Goal: Information Seeking & Learning: Learn about a topic

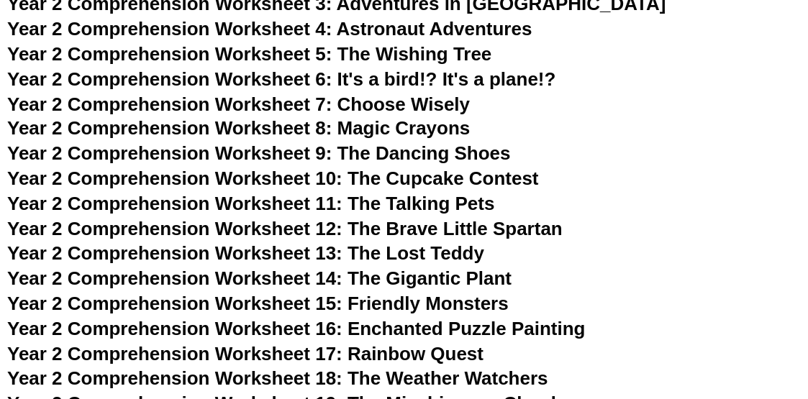
scroll to position [3597, 0]
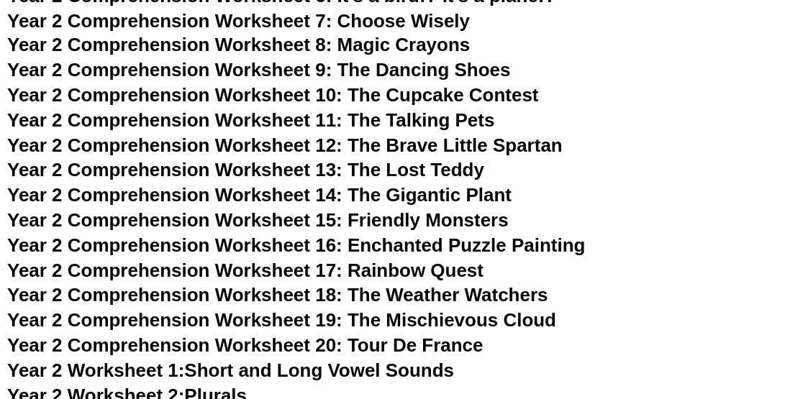
click at [98, 271] on span "Year 2 Comprehension Worksheet 17: Rainbow Quest" at bounding box center [245, 271] width 476 height 22
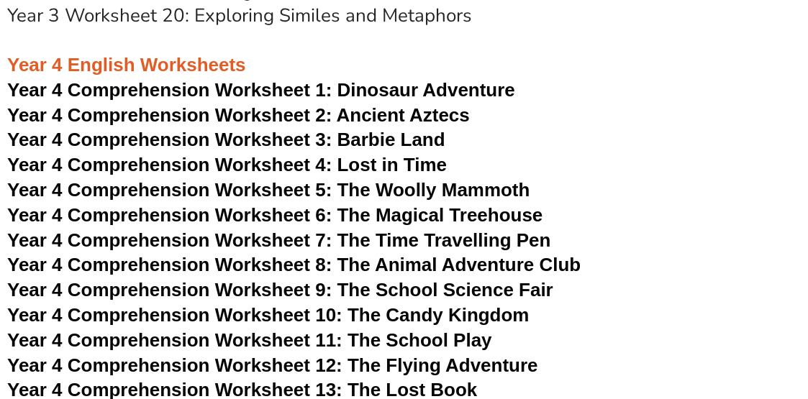
scroll to position [6115, 0]
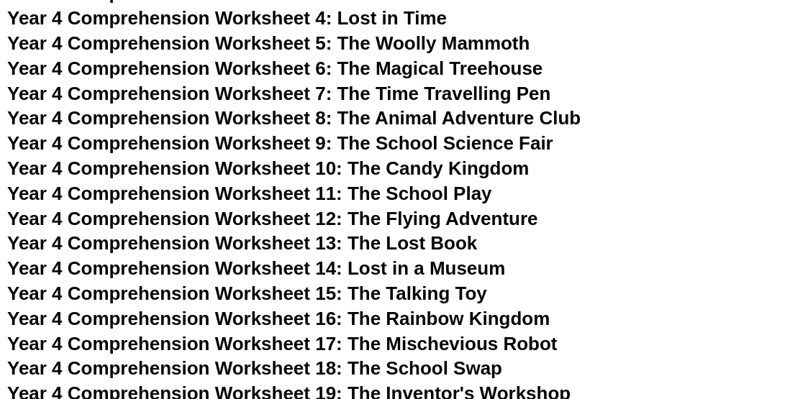
click at [173, 20] on span "Year 4 Comprehension Worksheet 4: Lost in Time" at bounding box center [227, 18] width 440 height 22
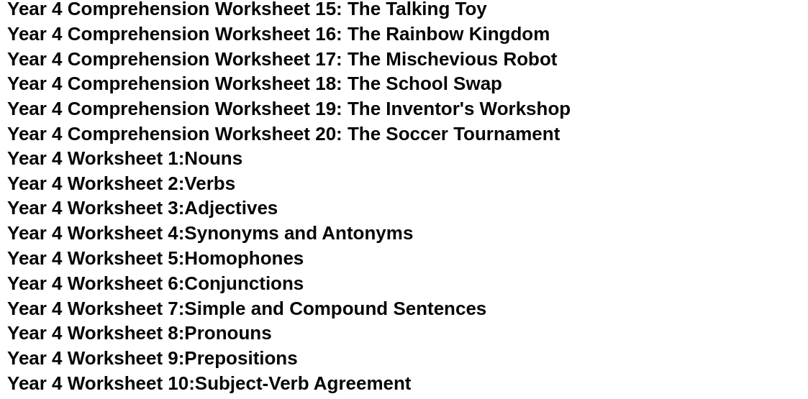
scroll to position [6403, 0]
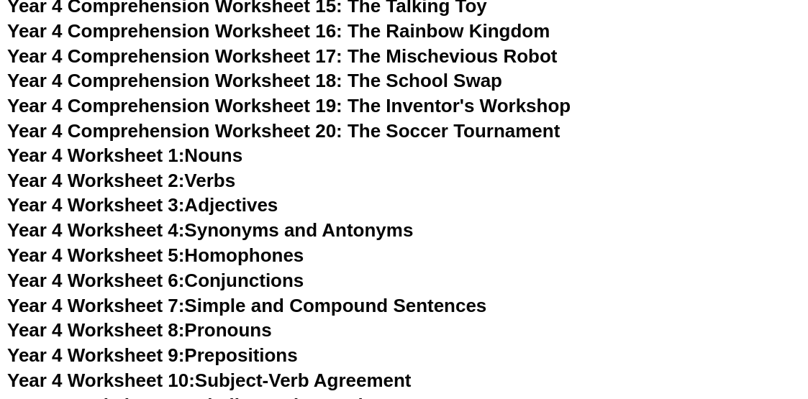
click at [139, 334] on span "Year 4 Worksheet 8:" at bounding box center [96, 331] width 178 height 22
click at [317, 385] on link "Year 4 Worksheet 10: Subject-Verb Agreement" at bounding box center [209, 382] width 404 height 22
click at [227, 162] on link "Year 4 Worksheet 1: Nouns" at bounding box center [124, 156] width 235 height 22
click at [235, 184] on link "Year 4 Worksheet 2: Verbs" at bounding box center [121, 182] width 228 height 22
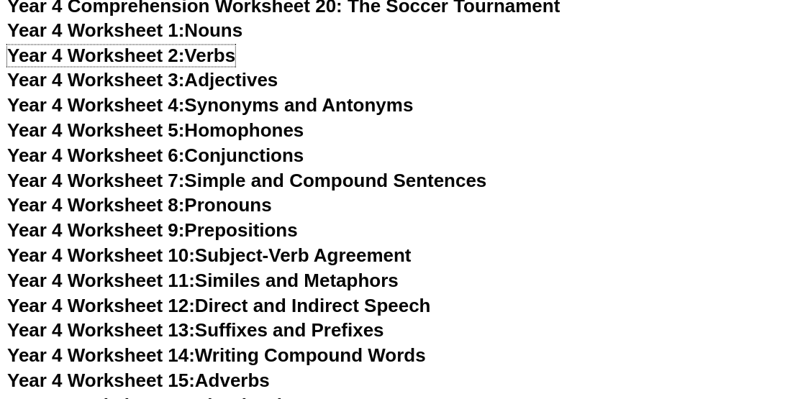
scroll to position [6546, 0]
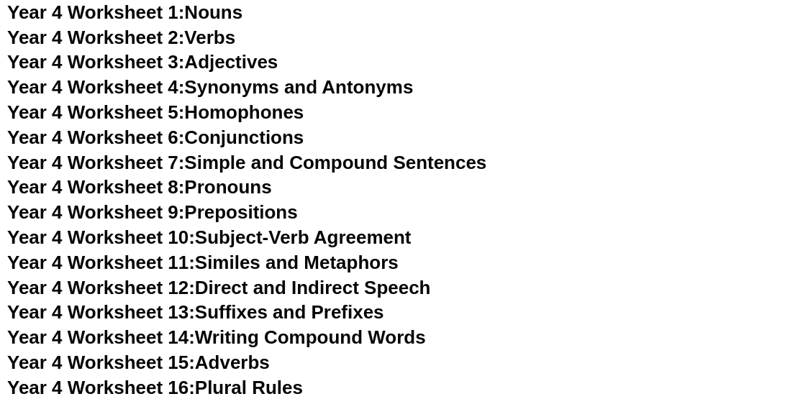
click at [284, 318] on link "Year 4 Worksheet 13: Suffixes and Prefixes" at bounding box center [195, 313] width 377 height 22
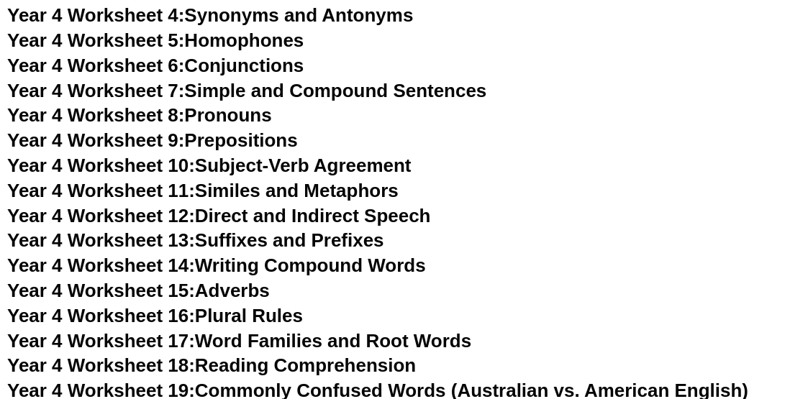
click at [265, 340] on link "Year 4 Worksheet 17: Word Families and Root Words" at bounding box center [239, 341] width 464 height 22
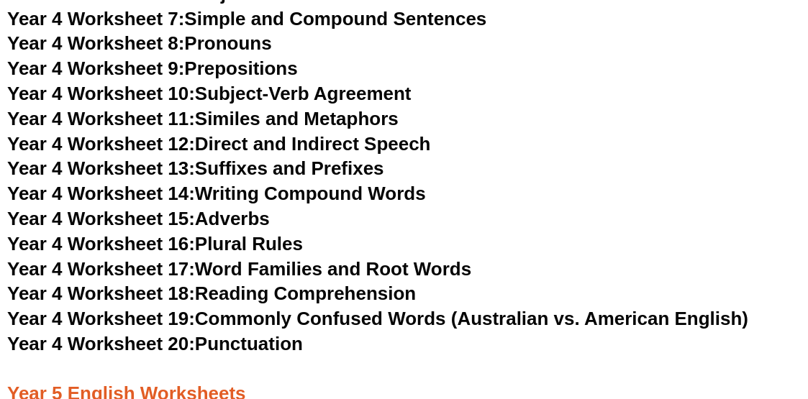
click at [281, 351] on link "Year 4 Worksheet 20: Punctuation" at bounding box center [155, 344] width 296 height 22
click at [345, 296] on link "Year 4 Worksheet 18: Reading Comprehension" at bounding box center [211, 294] width 409 height 22
click at [297, 118] on link "Year 4 Worksheet 11: Similes and Metaphors" at bounding box center [202, 119] width 391 height 22
click at [247, 214] on link "Year 4 Worksheet 15: Adverbs" at bounding box center [138, 219] width 263 height 22
click at [282, 71] on link "Year 4 Worksheet 9: Prepositions" at bounding box center [152, 69] width 291 height 22
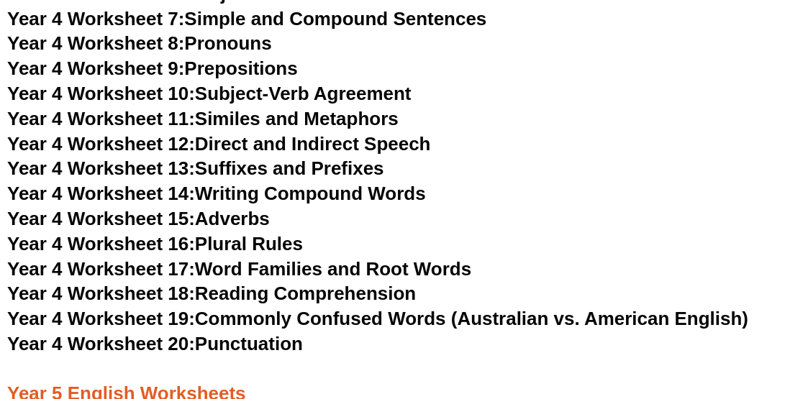
click at [314, 146] on link "Year 4 Worksheet 12: Direct and Indirect Speech" at bounding box center [219, 144] width 424 height 22
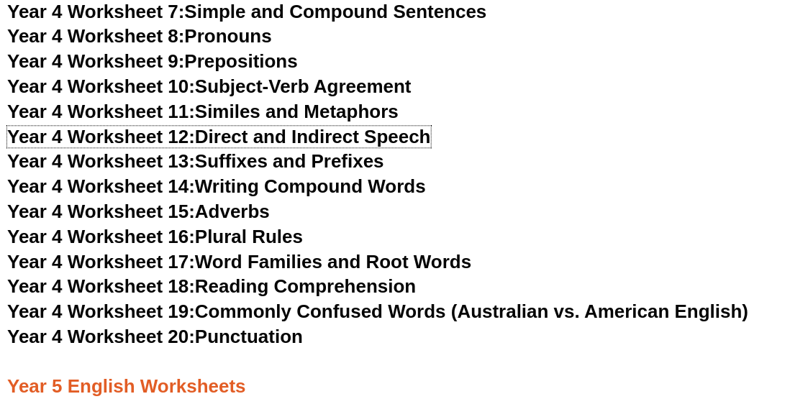
scroll to position [6619, 0]
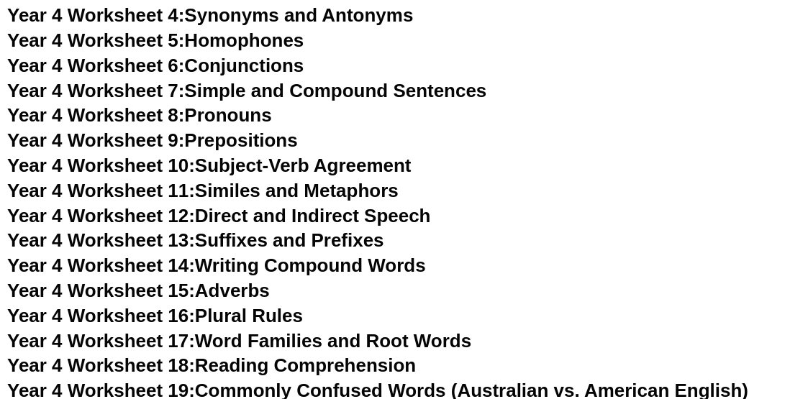
click at [256, 66] on link "Year 4 Worksheet 6: Conjunctions" at bounding box center [155, 66] width 297 height 22
click at [237, 40] on link "Year 4 Worksheet 5: Homophones" at bounding box center [155, 40] width 297 height 22
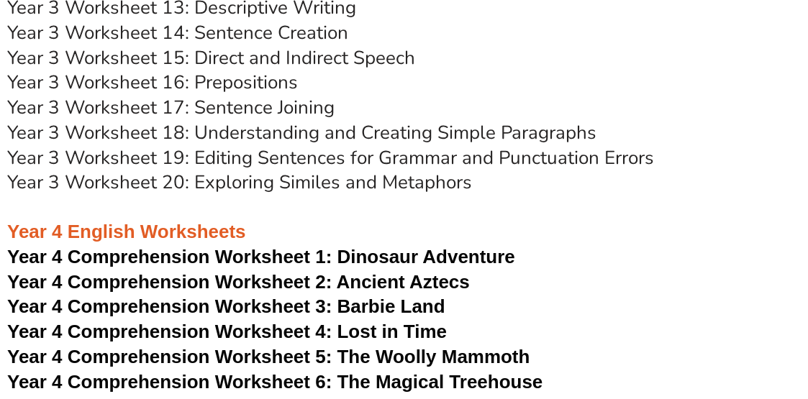
scroll to position [5683, 0]
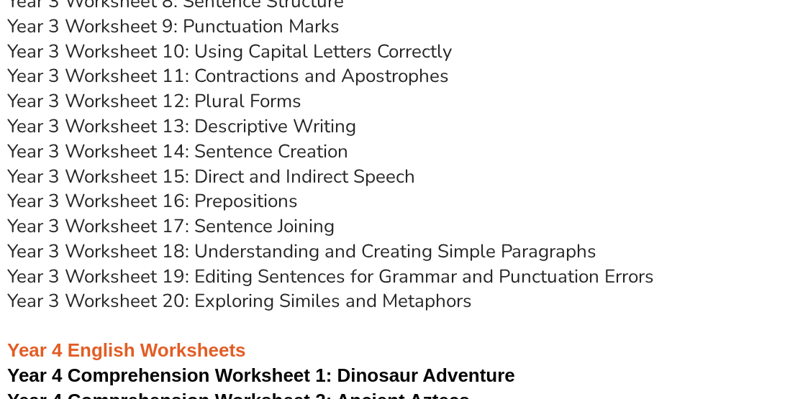
click at [250, 305] on link "Year 3 Worksheet 20: Exploring Similes and Metaphors" at bounding box center [239, 301] width 465 height 25
click at [287, 277] on link "Year 3 Worksheet 19: Editing Sentences for Grammar and Punctuation Errors" at bounding box center [330, 276] width 647 height 25
click at [266, 99] on link "Year 3 Worksheet 12: Plural Forms" at bounding box center [154, 100] width 294 height 25
click at [297, 231] on link "Year 3 Worksheet 17: Sentence Joining" at bounding box center [170, 226] width 327 height 25
click at [284, 125] on link "Year 3 Worksheet 13: Descriptive Writing" at bounding box center [181, 126] width 349 height 25
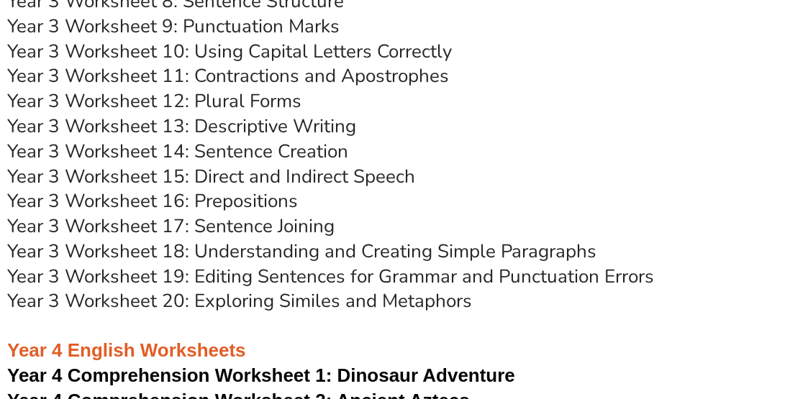
click at [334, 250] on link "Year 3 Worksheet 18: Understanding and Creating Simple Paragraphs" at bounding box center [301, 251] width 589 height 25
click at [254, 149] on link "Year 3 Worksheet 14: Sentence Creation" at bounding box center [177, 151] width 341 height 25
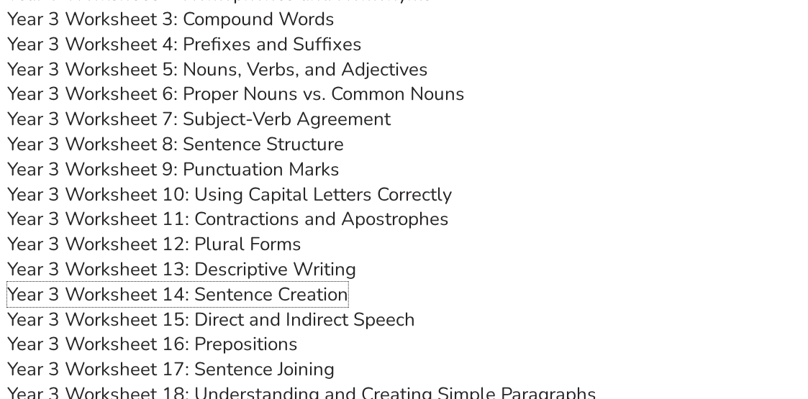
scroll to position [5468, 0]
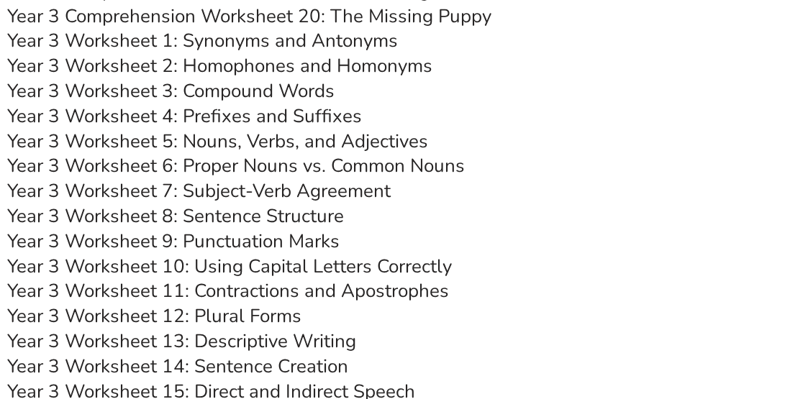
click at [289, 143] on link "Year 3 Worksheet 5: Nouns, Verbs, and Adjectives" at bounding box center [217, 141] width 421 height 25
click at [349, 163] on link "Year 3 Worksheet 6: Proper Nouns vs. Common Nouns" at bounding box center [236, 165] width 458 height 25
click at [277, 114] on link "Year 3 Worksheet 4: Prefixes and Suffixes" at bounding box center [184, 116] width 355 height 25
click at [314, 293] on link "Year 3 Worksheet 11: Contractions and Apostrophes" at bounding box center [228, 290] width 442 height 25
click at [278, 214] on link "Year 3 Worksheet 8: Sentence Structure" at bounding box center [175, 216] width 337 height 25
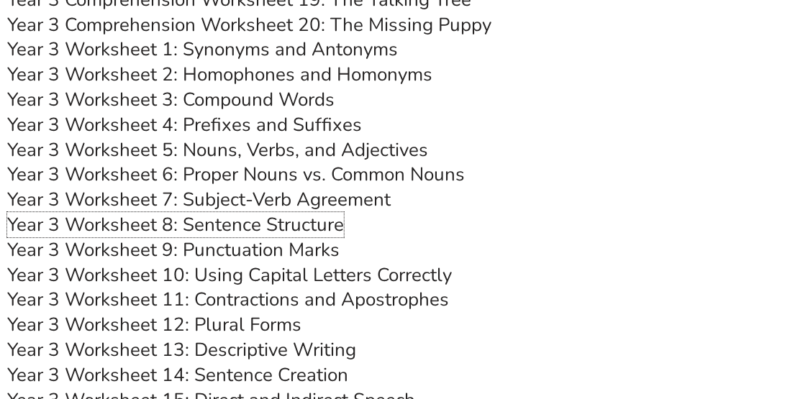
scroll to position [5324, 0]
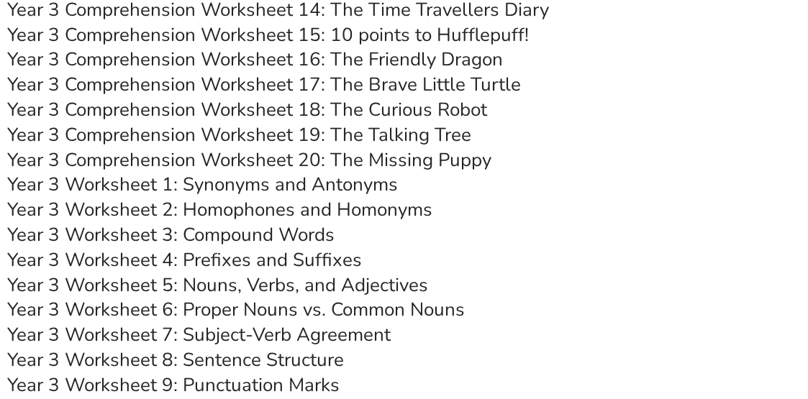
click at [252, 163] on link "Year 3 Comprehension Worksheet 20: The Missing Puppy" at bounding box center [249, 159] width 484 height 25
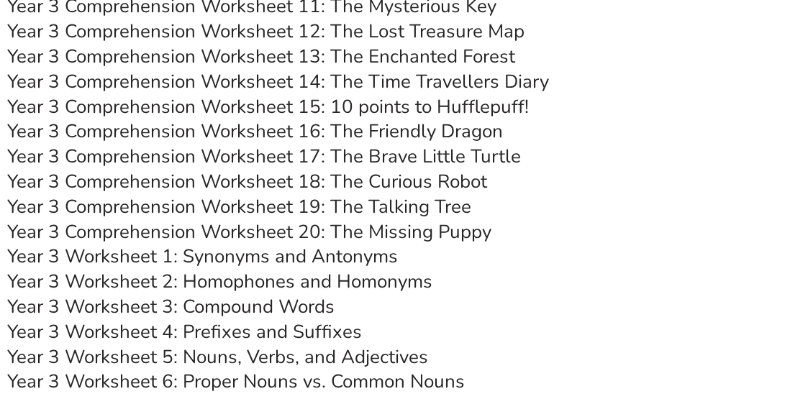
click at [401, 158] on link "Year 3 Comprehension Worksheet 17: The Brave Little Turtle" at bounding box center [264, 156] width 514 height 25
click at [424, 130] on link "Year 3 Comprehension Worksheet 16: The Friendly Dragon" at bounding box center [255, 131] width 496 height 25
click at [440, 206] on link "Year 3 Comprehension Worksheet 19: The Talking Tree" at bounding box center [239, 206] width 464 height 25
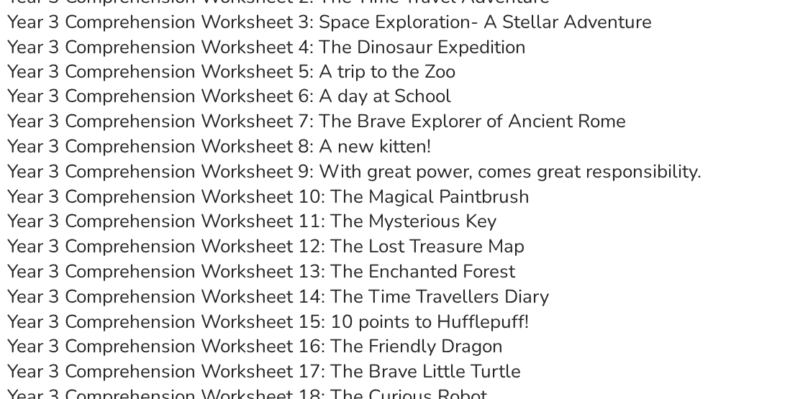
scroll to position [4964, 0]
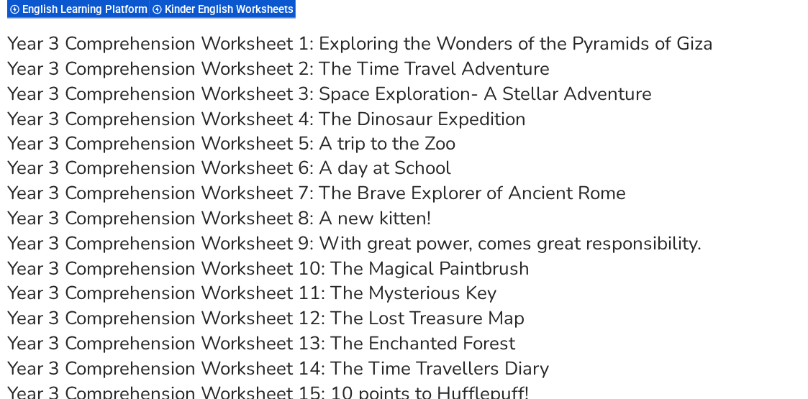
click at [358, 268] on link "Year 3 Comprehension Worksheet 10: The Magical Paintbrush" at bounding box center [268, 269] width 522 height 25
click at [431, 143] on link "Year 3 Comprehension Worksheet 5: A trip to the Zoo" at bounding box center [231, 144] width 448 height 25
click at [404, 217] on link "Year 3 Comprehension Worksheet 8: A new kitten!" at bounding box center [219, 218] width 424 height 25
click at [350, 245] on link "Year 3 Comprehension Worksheet 9: With great power, comes great responsibility." at bounding box center [354, 244] width 694 height 25
click at [407, 95] on link "Year 3 Comprehension Worksheet 3: Space Exploration- A Stellar Adventure" at bounding box center [329, 93] width 645 height 25
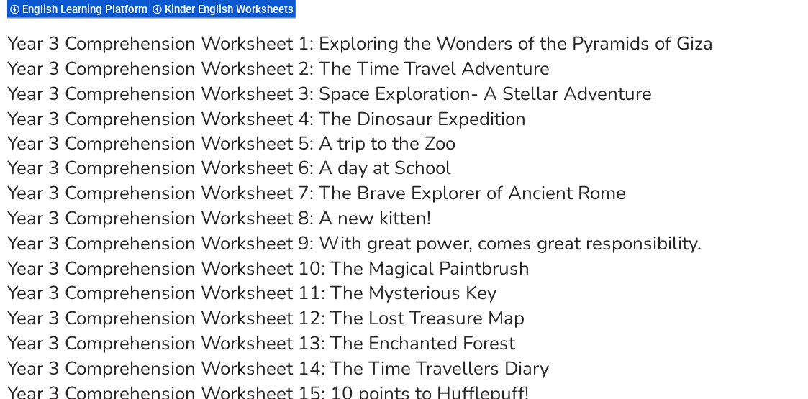
click at [251, 171] on link "Year 3 Comprehension Worksheet 6: A day at School" at bounding box center [229, 168] width 444 height 25
click at [401, 296] on link "Year 3 Comprehension Worksheet 11: The Mysterious Key" at bounding box center [251, 293] width 489 height 25
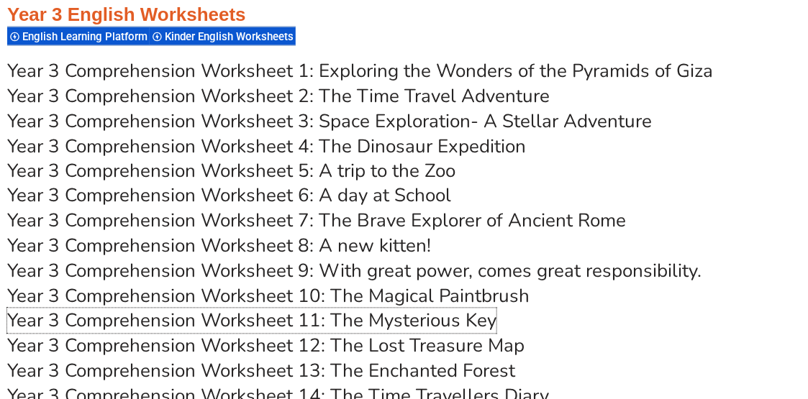
scroll to position [4820, 0]
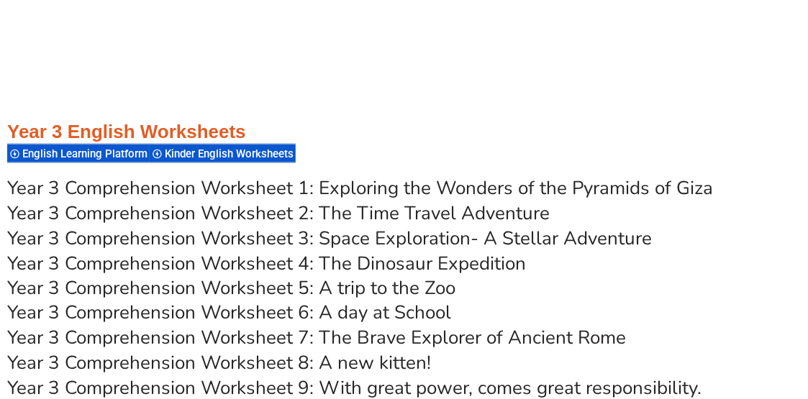
click at [356, 187] on link "Year 3 Comprehension Worksheet 1: Exploring the Wonders of the Pyramids of Giza" at bounding box center [360, 188] width 706 height 25
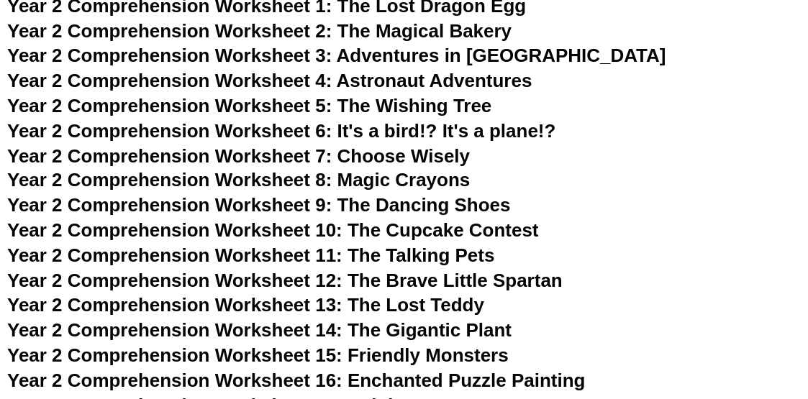
scroll to position [3381, 0]
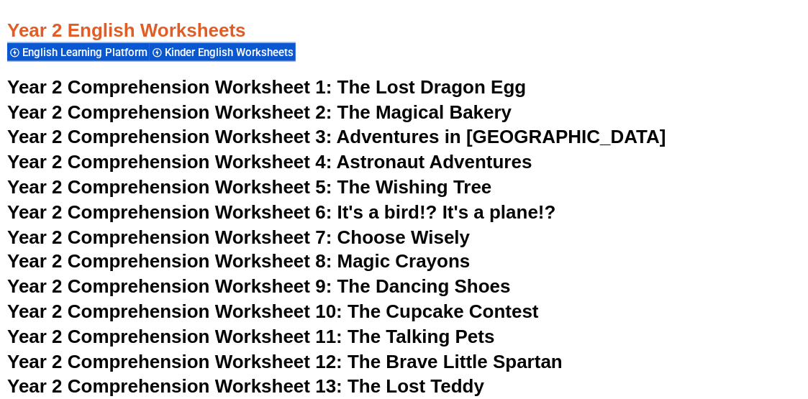
click at [364, 114] on span "The Magical Bakery" at bounding box center [424, 112] width 175 height 22
click at [418, 189] on span "The Wishing Tree" at bounding box center [414, 187] width 155 height 22
click at [401, 88] on span "The Lost Dragon Egg" at bounding box center [431, 87] width 189 height 22
click at [403, 310] on span "Year 2 Comprehension Worksheet 10: The Cupcake Contest" at bounding box center [273, 312] width 532 height 22
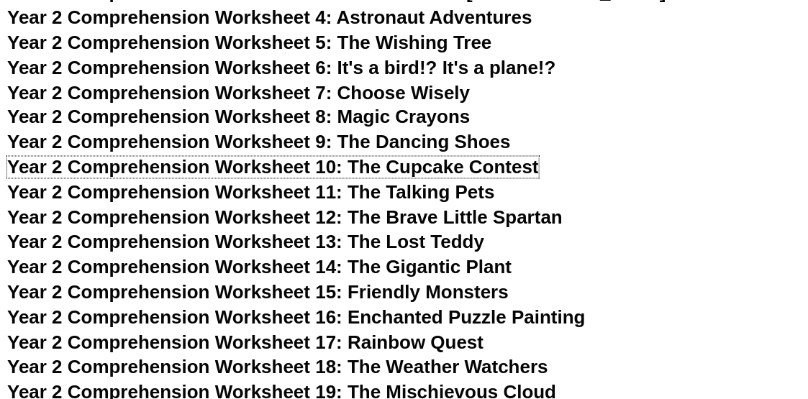
scroll to position [3668, 0]
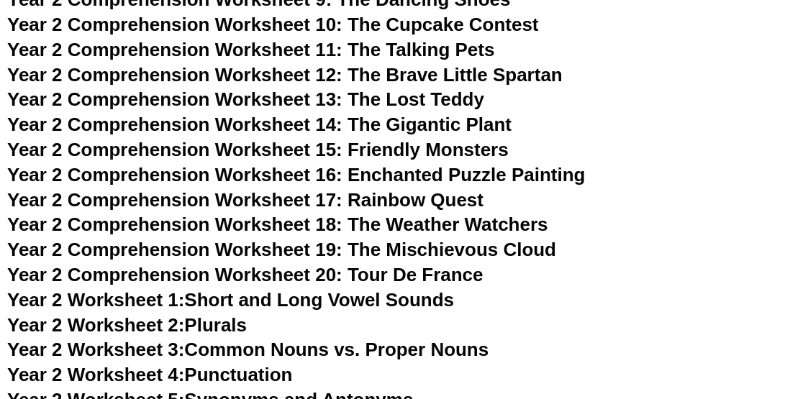
click at [406, 250] on span "Year 2 Comprehension Worksheet 19: The Mischievous Cloud" at bounding box center [281, 250] width 549 height 22
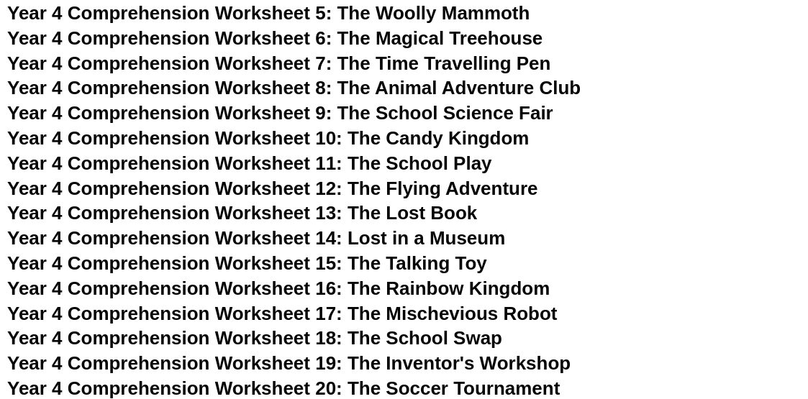
scroll to position [6187, 0]
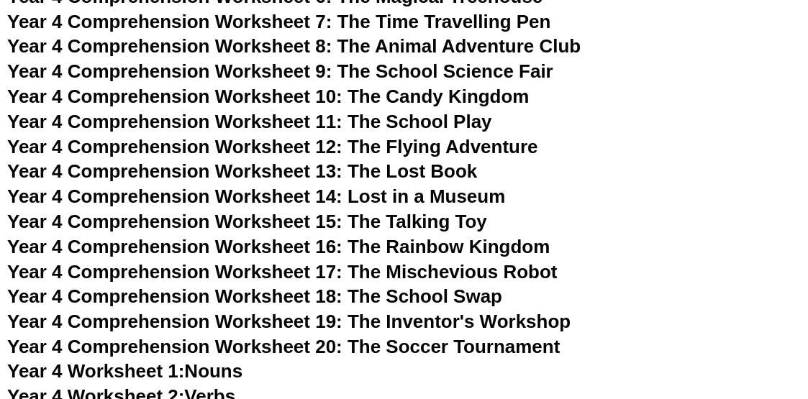
click at [360, 192] on span "Year 4 Comprehension Worksheet 14: Lost in a Museum" at bounding box center [256, 197] width 499 height 22
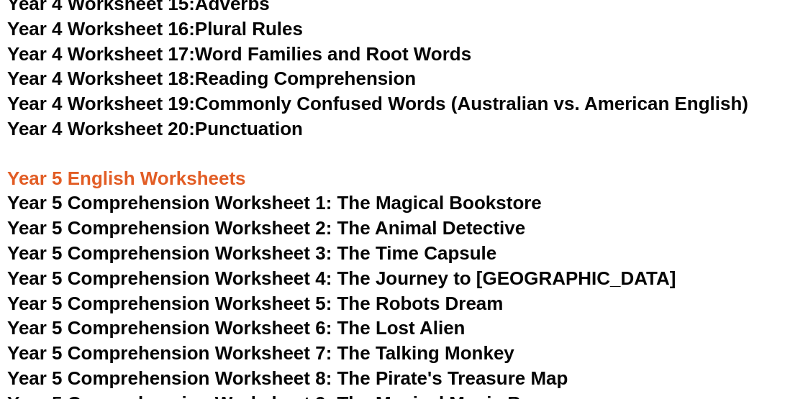
scroll to position [6907, 0]
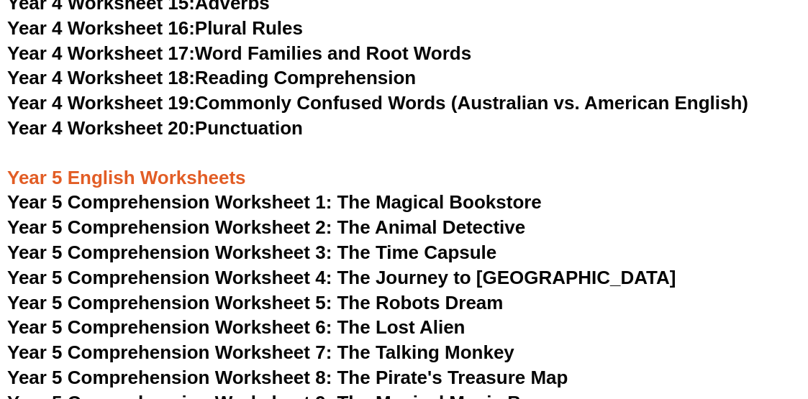
click at [286, 255] on span "Year 5 Comprehension Worksheet 3: The Time Capsule" at bounding box center [252, 253] width 490 height 22
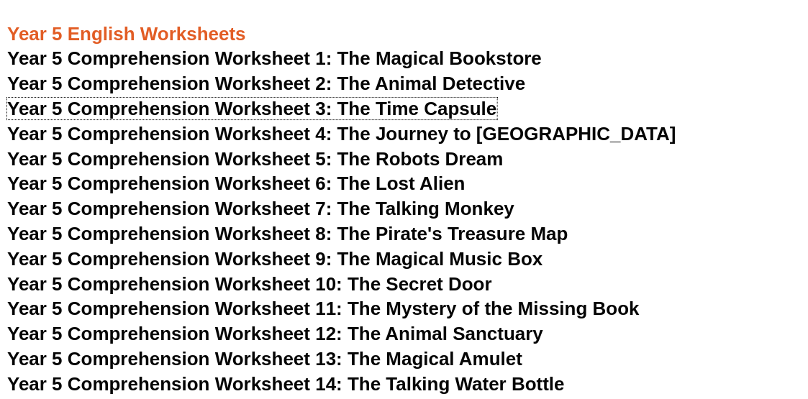
scroll to position [7122, 0]
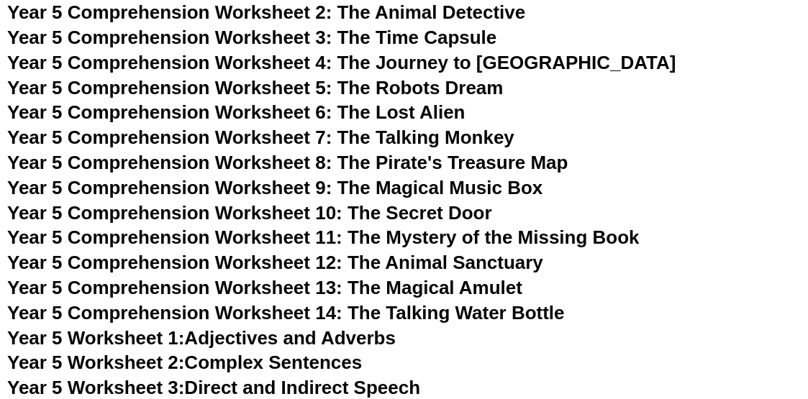
click at [425, 240] on span "Year 5 Comprehension Worksheet 11: The Mystery of the Missing Book" at bounding box center [323, 238] width 632 height 22
click at [471, 214] on span "Year 5 Comprehension Worksheet 10: The Secret Door" at bounding box center [249, 213] width 485 height 22
click at [430, 59] on span "Year 5 Comprehension Worksheet 4: The Journey to [GEOGRAPHIC_DATA]" at bounding box center [341, 63] width 669 height 22
click at [368, 113] on span "Year 5 Comprehension Worksheet 6: The Lost Alien" at bounding box center [236, 112] width 458 height 22
click at [477, 311] on span "Year 5 Comprehension Worksheet 14: The Talking Water Bottle" at bounding box center [286, 313] width 558 height 22
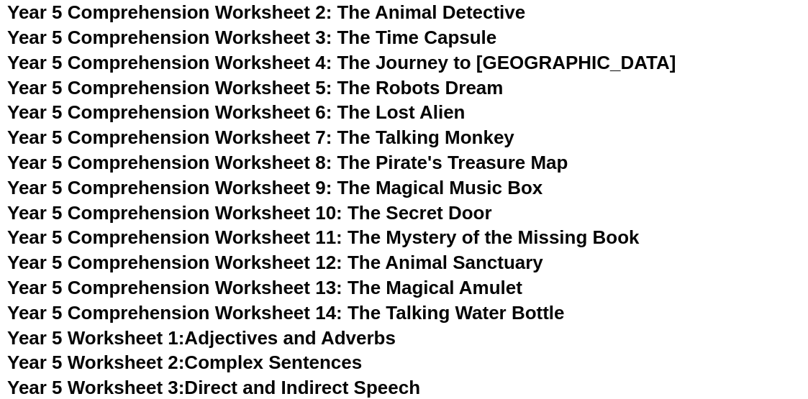
click at [481, 186] on span "Year 5 Comprehension Worksheet 9: The Magical Music Box" at bounding box center [275, 188] width 536 height 22
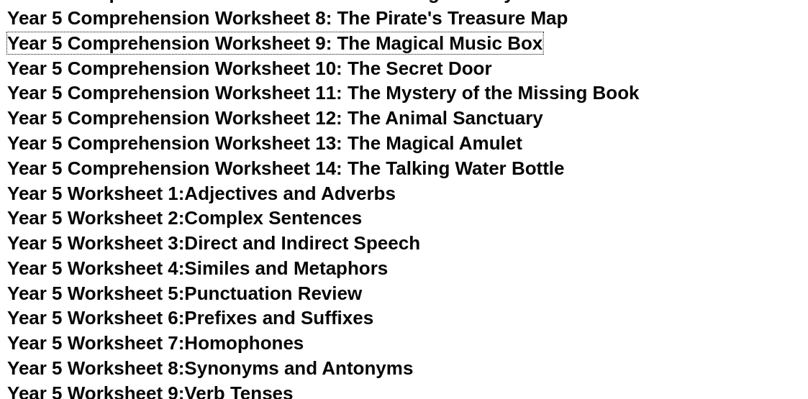
scroll to position [7338, 0]
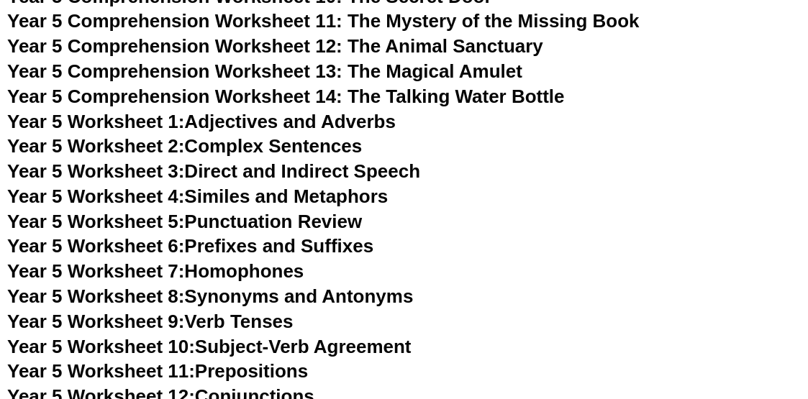
click at [273, 277] on link "Year 5 Worksheet 7: Homophones" at bounding box center [155, 271] width 297 height 22
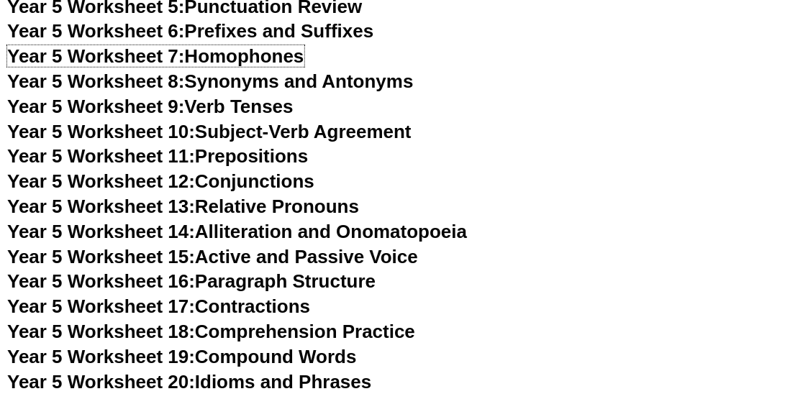
scroll to position [7554, 0]
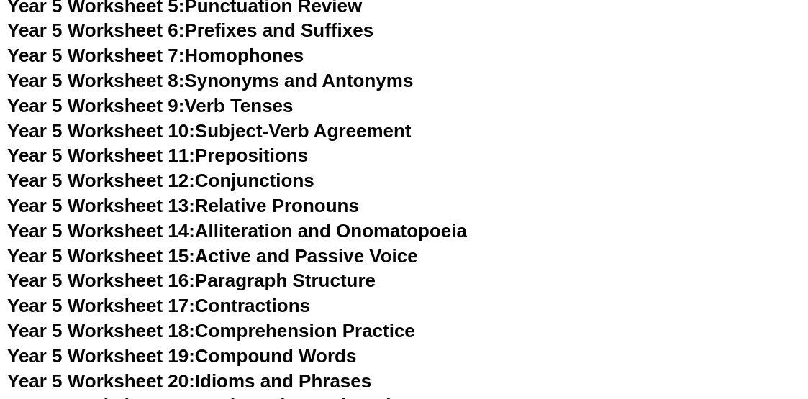
click at [349, 285] on link "Year 5 Worksheet 16: Paragraph Structure" at bounding box center [191, 281] width 368 height 22
click at [256, 308] on link "Year 5 Worksheet 17: Contractions" at bounding box center [158, 306] width 303 height 22
click at [313, 204] on link "Year 5 Worksheet 13: Relative Pronouns" at bounding box center [183, 206] width 352 height 22
click at [319, 277] on link "Year 5 Worksheet 16: Paragraph Structure" at bounding box center [191, 281] width 368 height 22
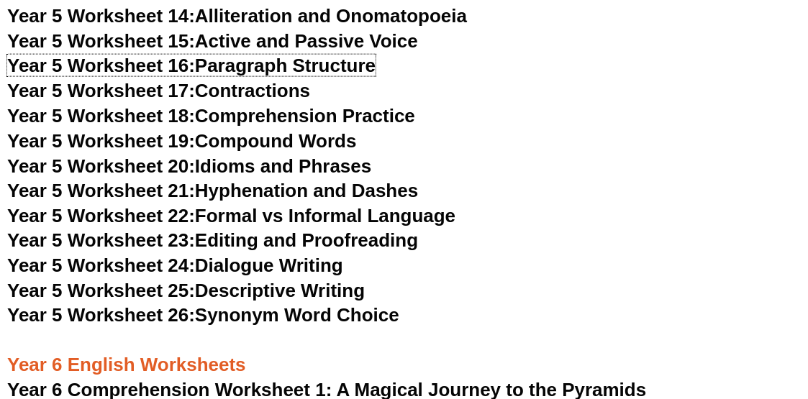
scroll to position [7770, 0]
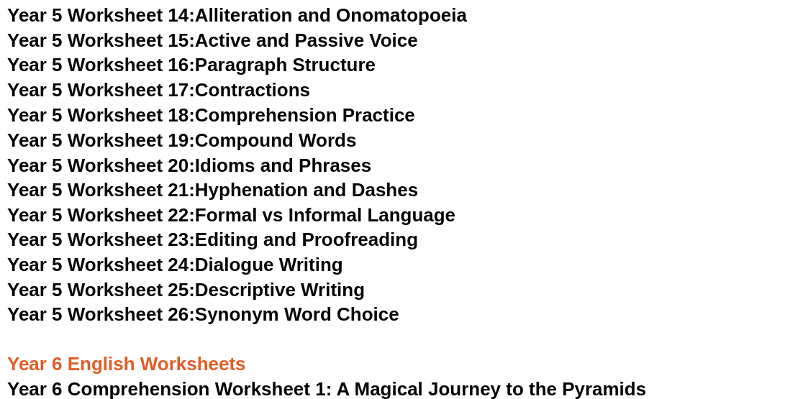
click at [333, 234] on link "Year 5 Worksheet 23: Editing and Proofreading" at bounding box center [212, 241] width 411 height 22
click at [342, 317] on link "Year 5 Worksheet 26: Synonym Word Choice" at bounding box center [203, 315] width 392 height 22
click at [306, 291] on link "Year 5 Worksheet 25: Descriptive Writing" at bounding box center [186, 291] width 358 height 22
click at [368, 314] on link "Year 5 Worksheet 26: Synonym Word Choice" at bounding box center [203, 315] width 392 height 22
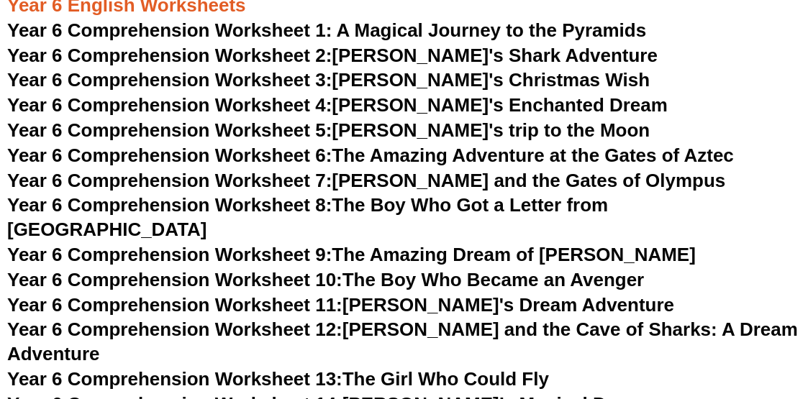
click at [451, 206] on link "Year 6 Comprehension Worksheet 8: The Boy Who Got a Letter from [GEOGRAPHIC_DAT…" at bounding box center [307, 217] width 601 height 46
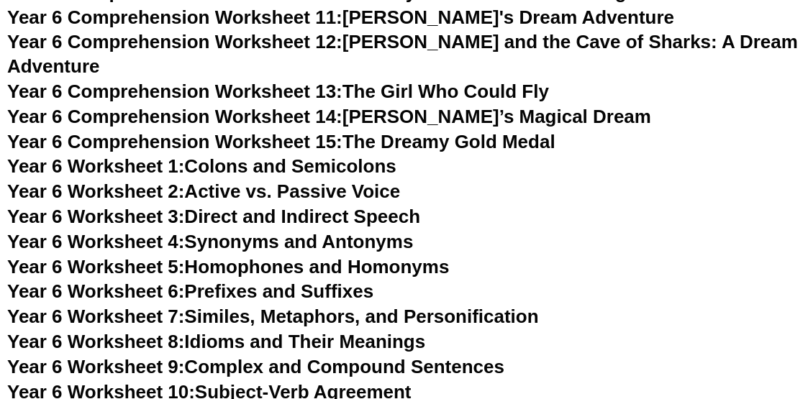
click at [365, 381] on link "Year 6 Worksheet 10: Subject-Verb Agreement" at bounding box center [209, 392] width 404 height 22
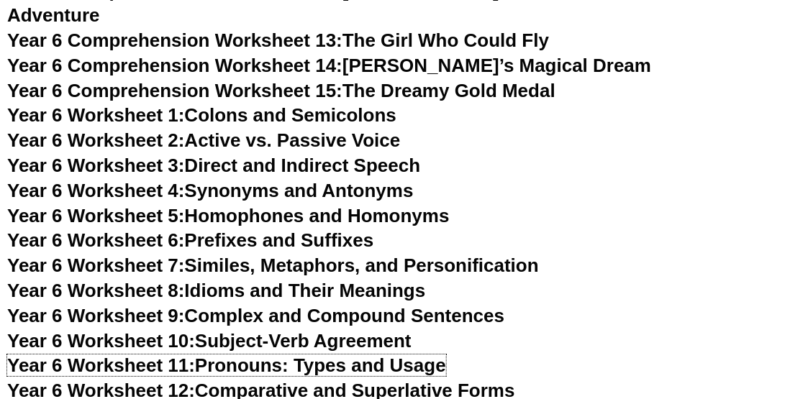
scroll to position [8490, 0]
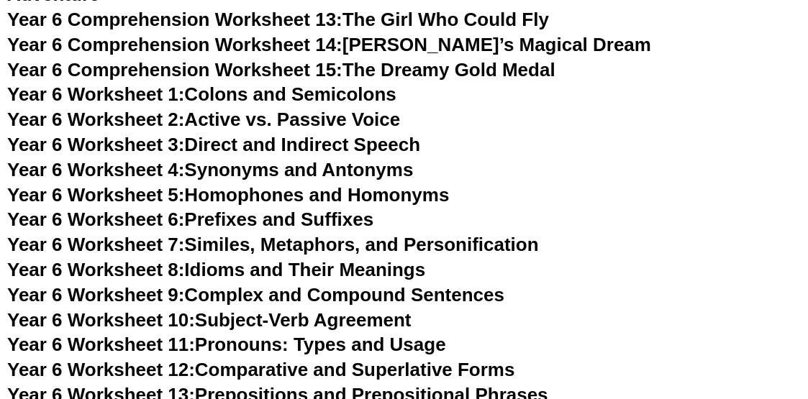
click at [463, 359] on link "Year 6 Worksheet 12: Comparative and Superlative Forms" at bounding box center [261, 370] width 508 height 22
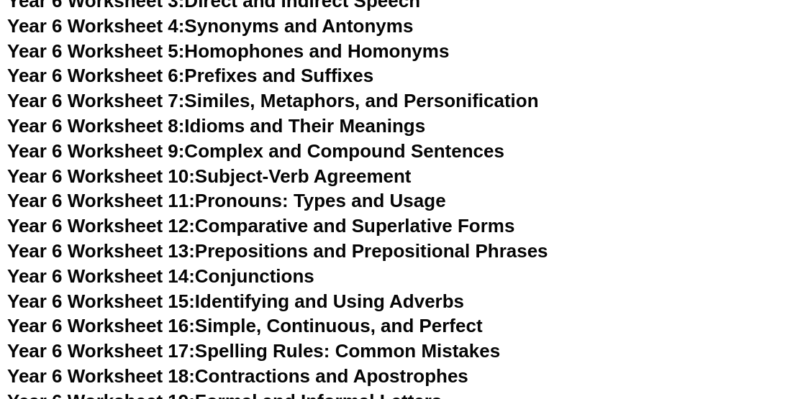
click at [297, 265] on link "Year 6 Worksheet 14: Conjunctions" at bounding box center [160, 276] width 307 height 22
click at [390, 315] on link "Year 6 Worksheet 16: Simple, Continuous, and Perfect" at bounding box center [245, 326] width 476 height 22
click at [231, 391] on link "Year 6 Worksheet 19: Formal and Informal Letters" at bounding box center [224, 402] width 435 height 22
click at [434, 340] on link "Year 6 Worksheet 17: Spelling Rules: Common Mistakes" at bounding box center [253, 351] width 493 height 22
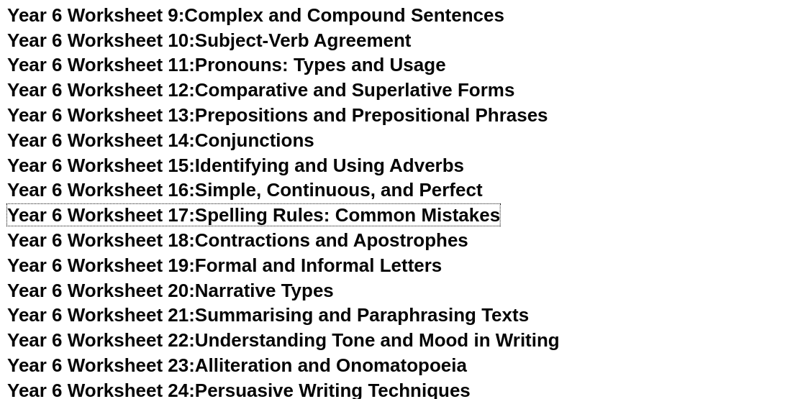
scroll to position [8777, 0]
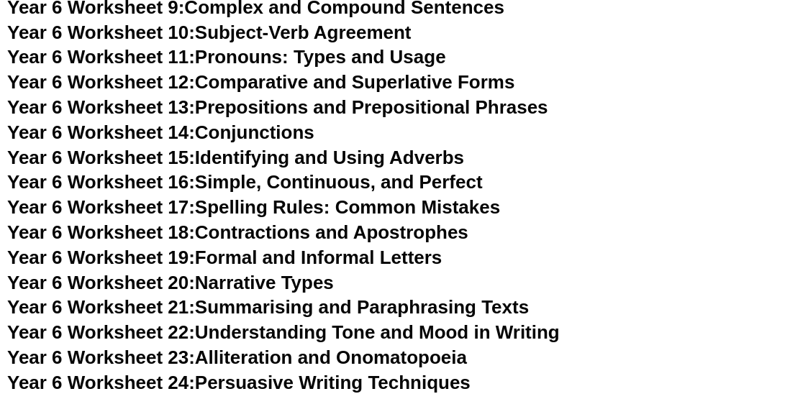
click at [334, 372] on link "Year 6 Worksheet 24: Persuasive Writing Techniques" at bounding box center [238, 383] width 463 height 22
click at [385, 96] on link "Year 6 Worksheet 13: Prepositions and Prepositional Phrases" at bounding box center [277, 107] width 541 height 22
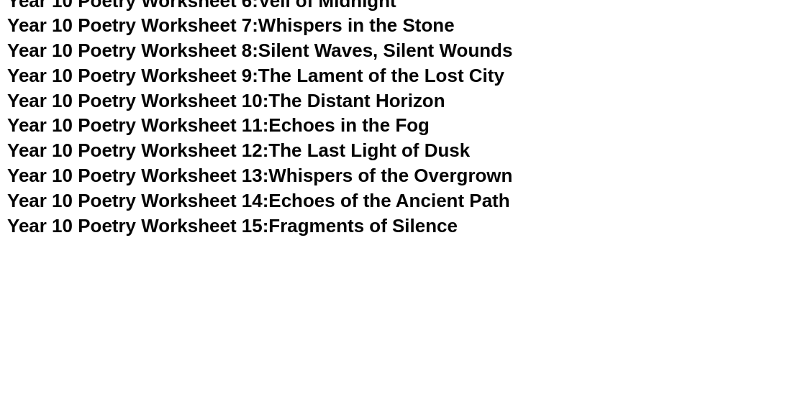
scroll to position [10575, 0]
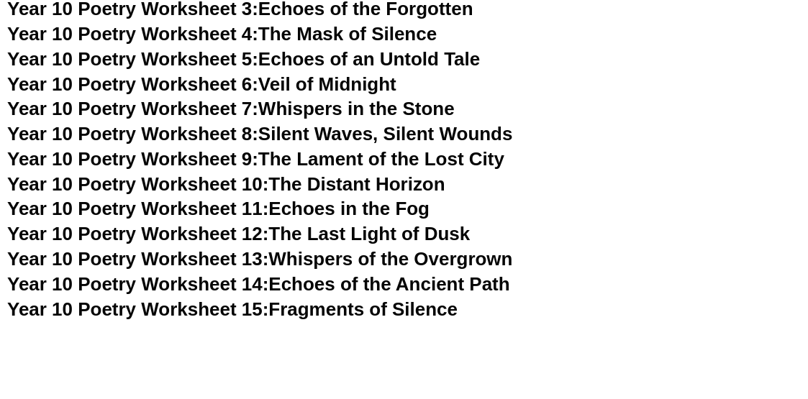
click at [319, 299] on link "Year 10 Poetry Worksheet 15: Fragments of Silence" at bounding box center [232, 310] width 450 height 22
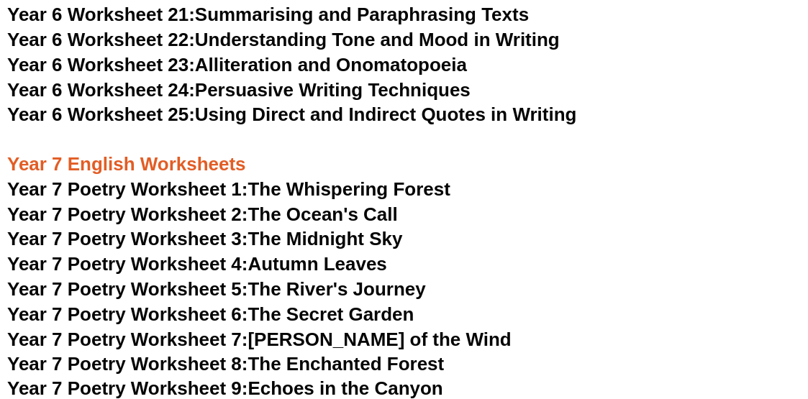
scroll to position [8993, 0]
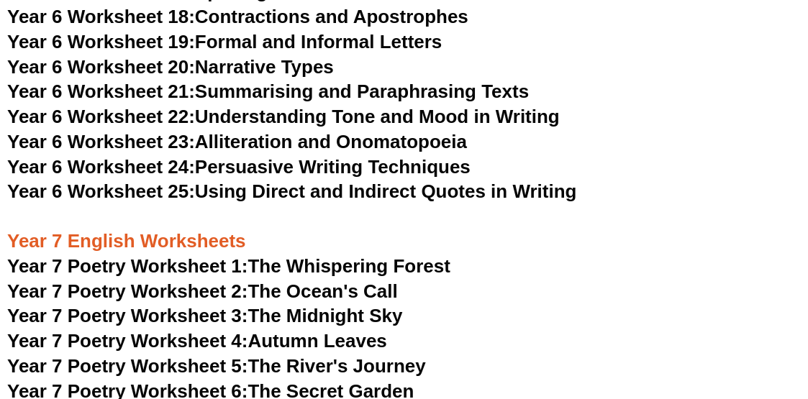
click at [367, 81] on link "Year 6 Worksheet 21: Summarising and Paraphrasing Texts" at bounding box center [268, 92] width 522 height 22
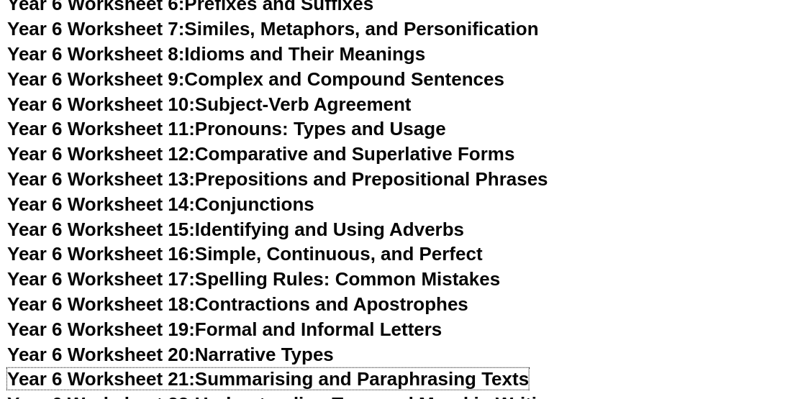
scroll to position [8633, 0]
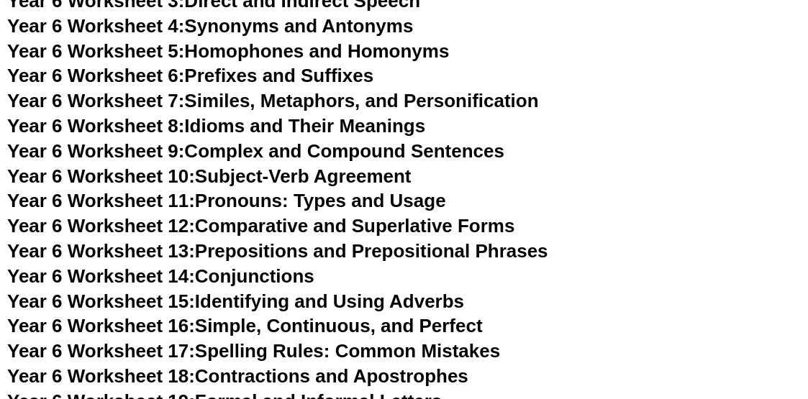
click at [277, 115] on link "Year 6 Worksheet 8: Idioms and Their Meanings" at bounding box center [216, 126] width 418 height 22
click at [337, 165] on link "Year 6 Worksheet 10: Subject-Verb Agreement" at bounding box center [209, 176] width 404 height 22
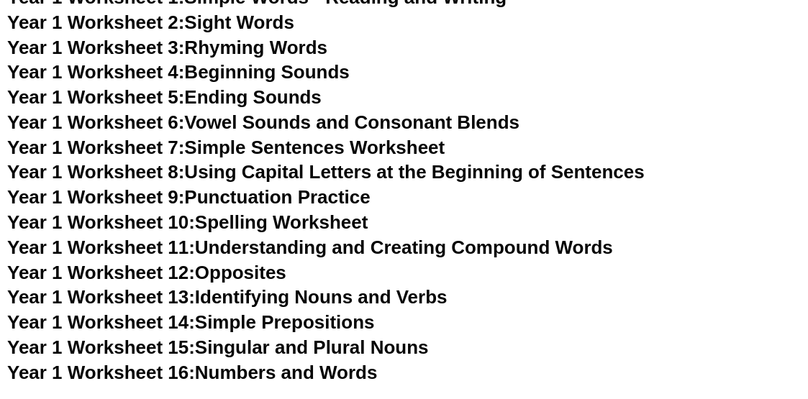
scroll to position [3597, 0]
